Goal: Task Accomplishment & Management: Use online tool/utility

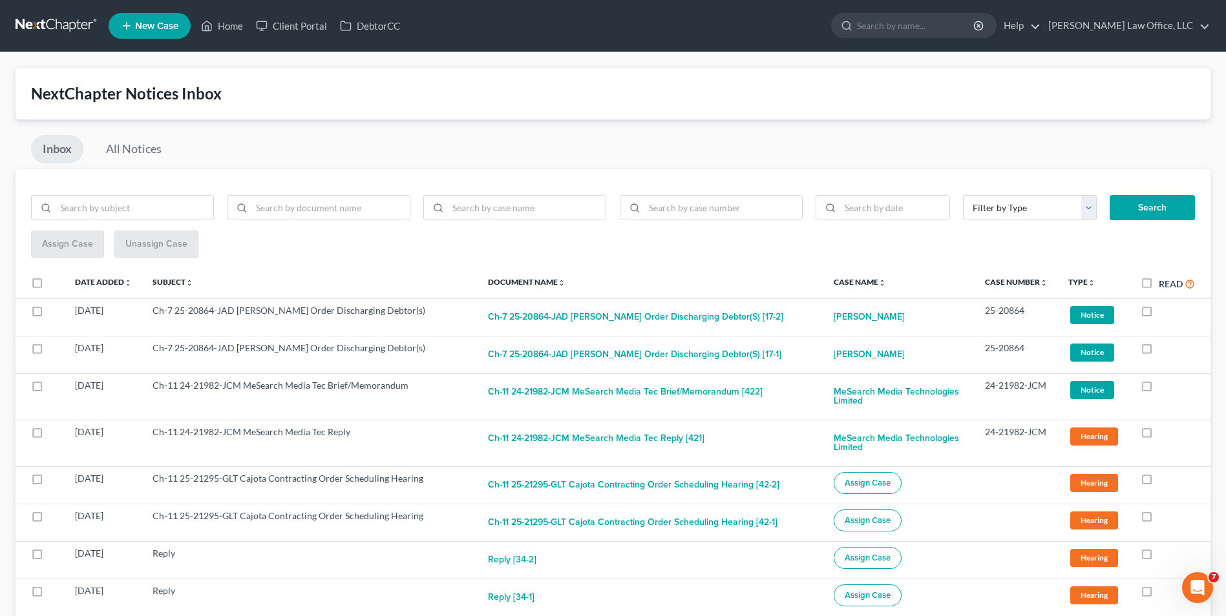
click at [58, 32] on link at bounding box center [57, 25] width 83 height 23
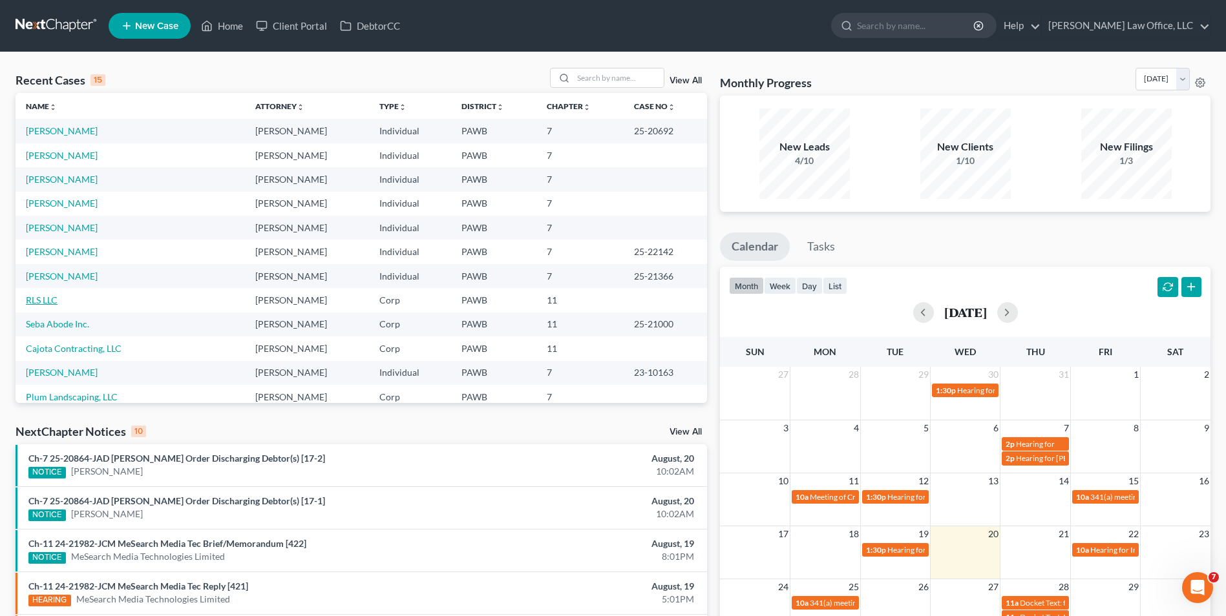
click at [31, 302] on link "RLS LLC" at bounding box center [42, 300] width 32 height 11
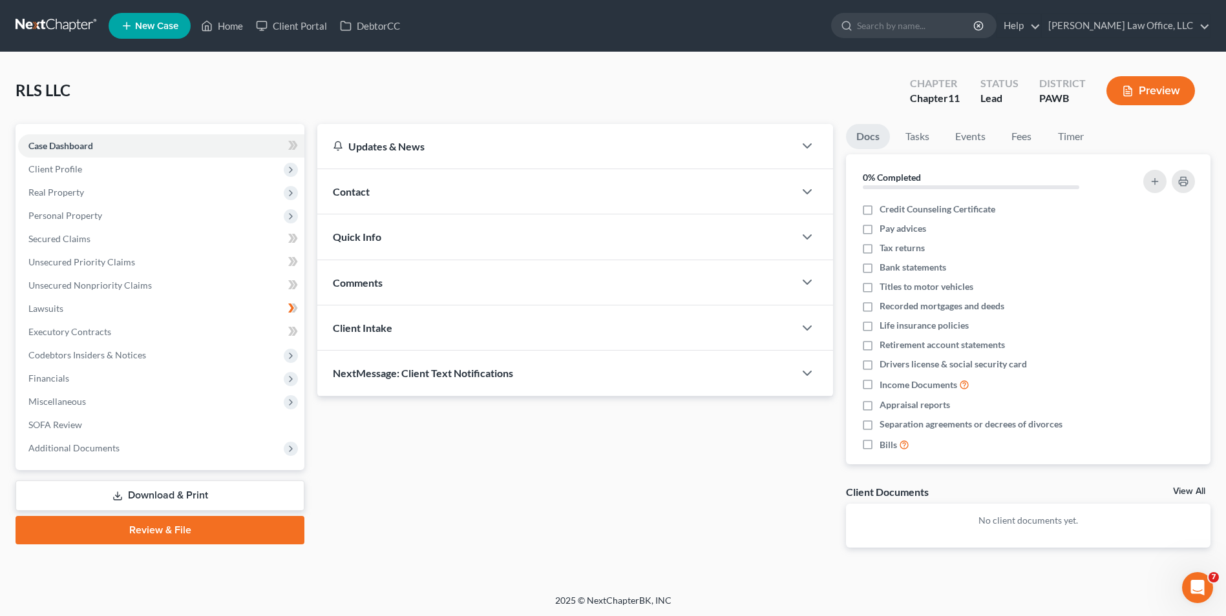
drag, startPoint x: 193, startPoint y: 488, endPoint x: 267, endPoint y: 469, distance: 76.0
click at [193, 488] on link "Download & Print" at bounding box center [160, 496] width 289 height 30
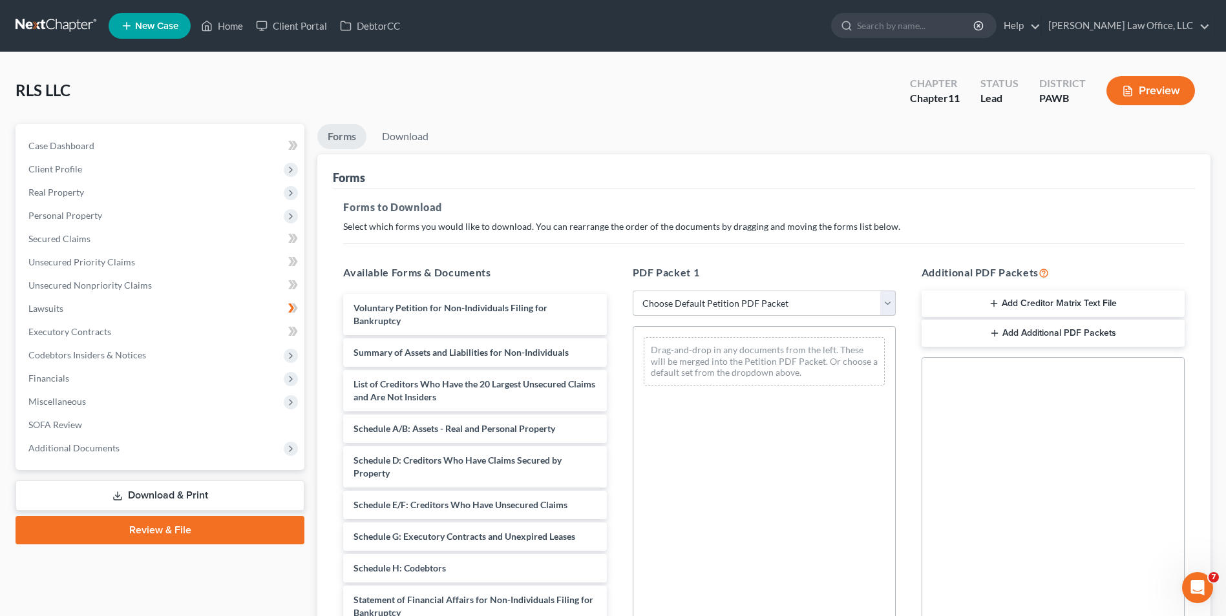
click at [656, 303] on select "Choose Default Petition PDF Packet Complete Bankruptcy Petition (all forms and …" at bounding box center [764, 304] width 263 height 26
select select "0"
click at [633, 291] on select "Choose Default Petition PDF Packet Complete Bankruptcy Petition (all forms and …" at bounding box center [764, 304] width 263 height 26
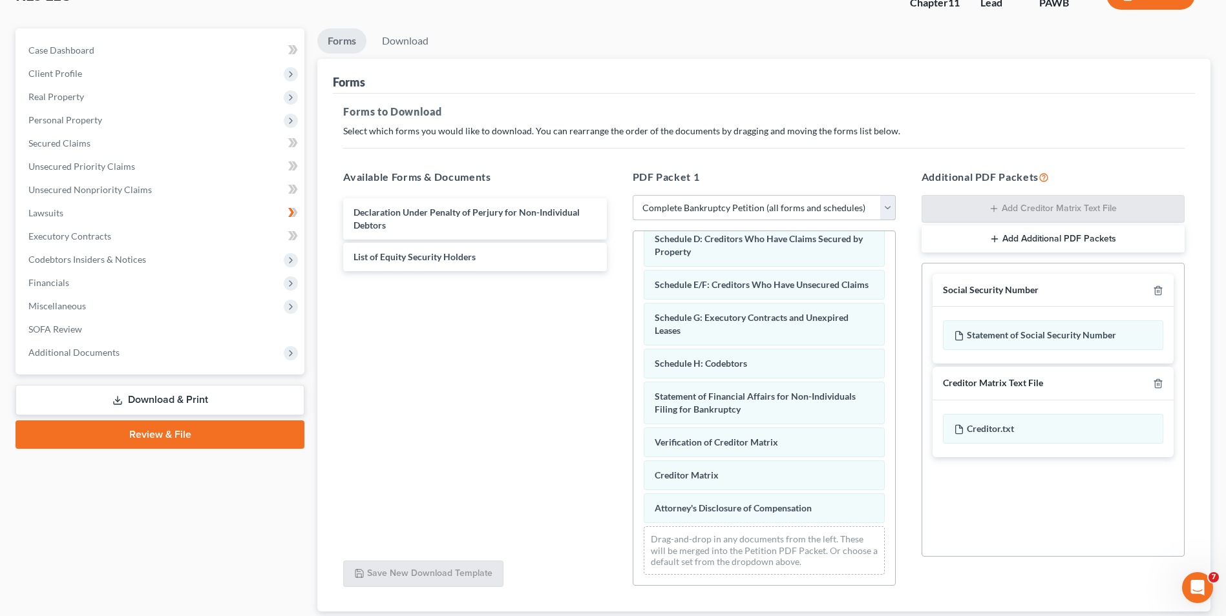
scroll to position [182, 0]
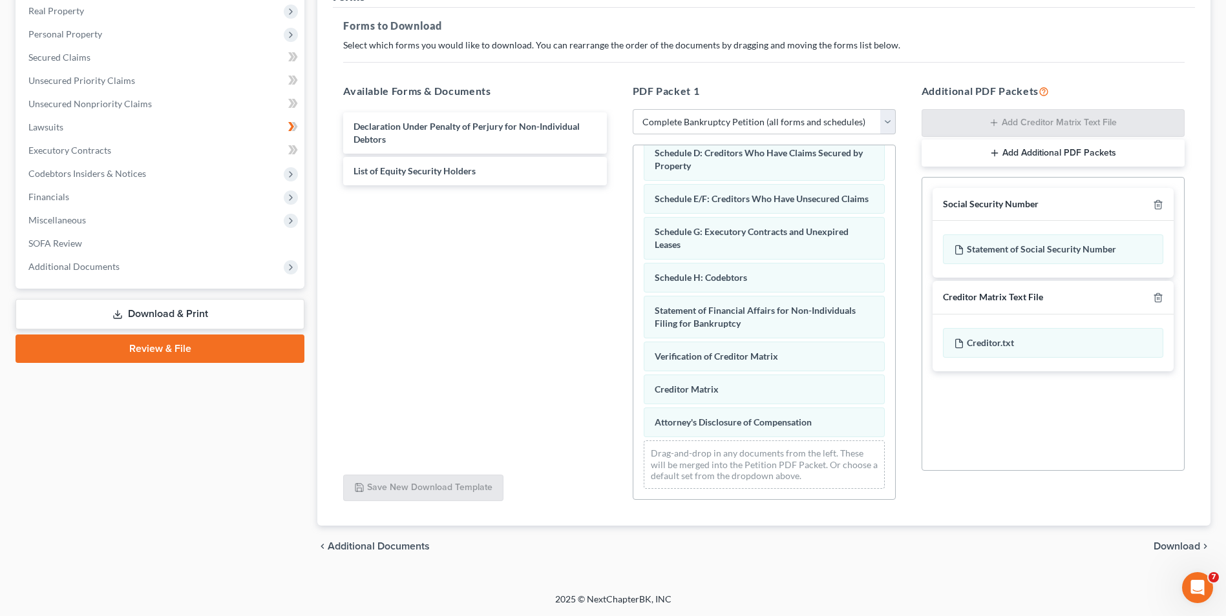
click at [1161, 545] on span "Download" at bounding box center [1176, 546] width 47 height 10
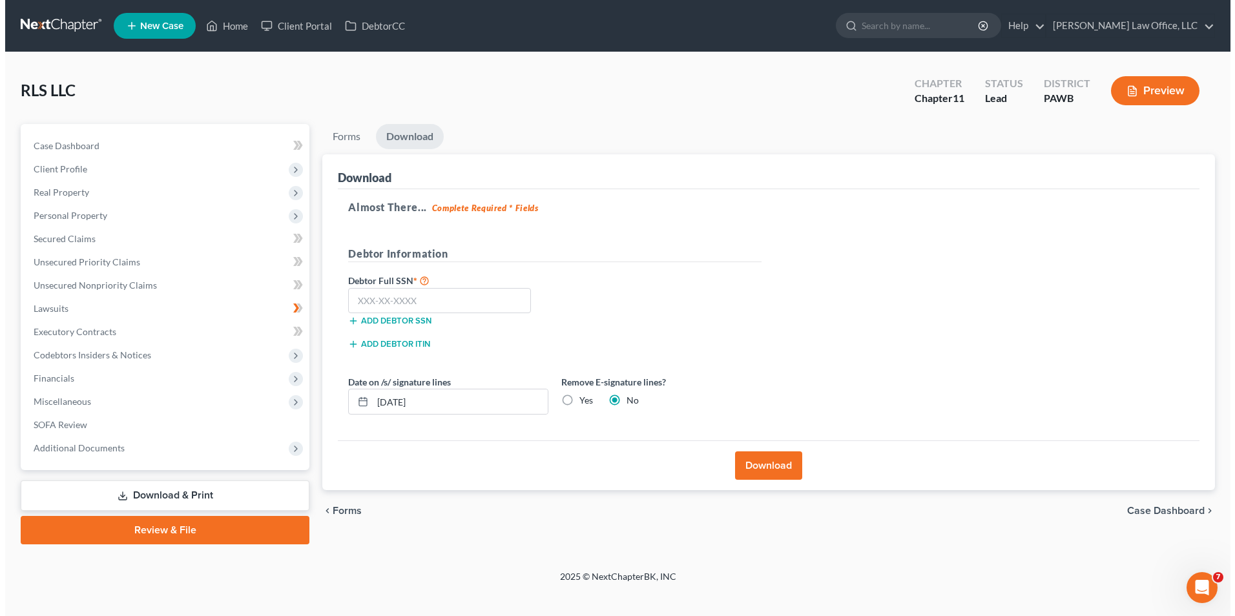
scroll to position [0, 0]
click at [782, 468] on button "Download" at bounding box center [770, 466] width 67 height 28
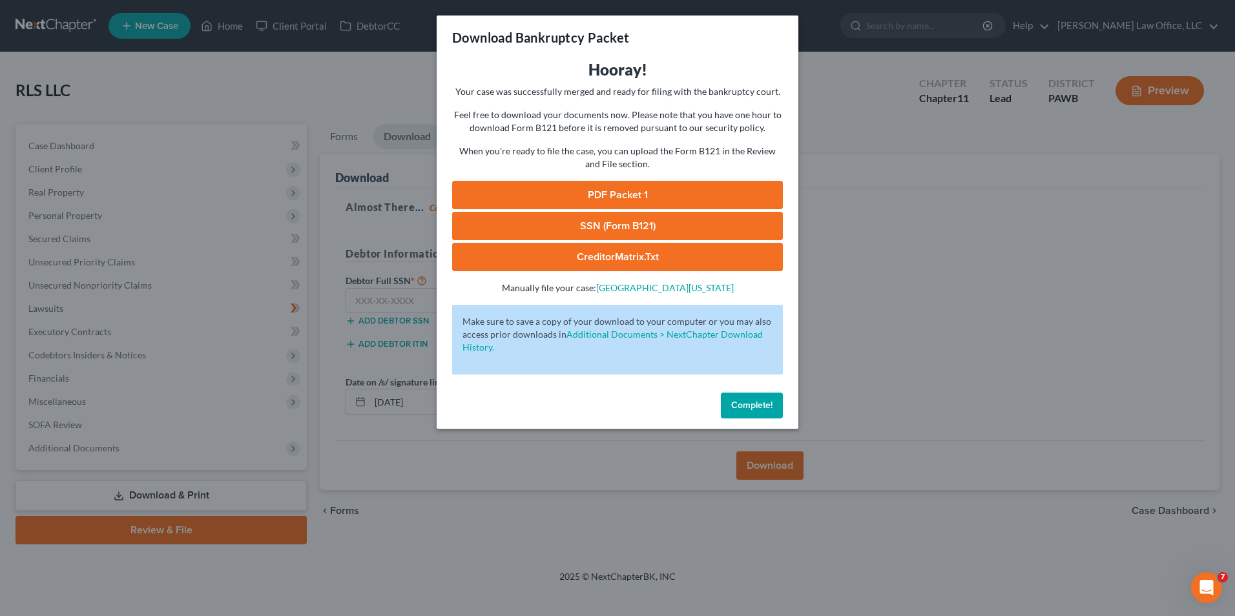
click at [598, 194] on link "PDF Packet 1" at bounding box center [617, 195] width 331 height 28
